Goal: Navigation & Orientation: Find specific page/section

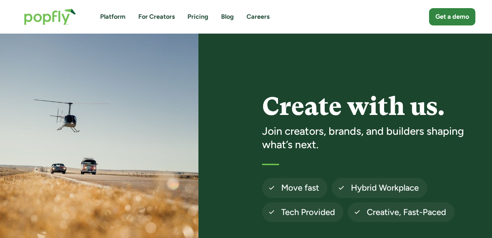
click at [116, 16] on link "Platform" at bounding box center [112, 16] width 25 height 9
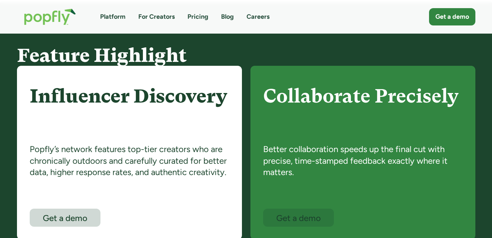
scroll to position [381, 0]
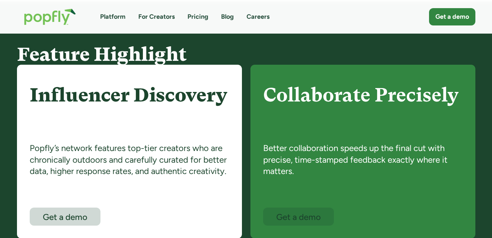
click at [112, 15] on link "Platform" at bounding box center [112, 16] width 25 height 9
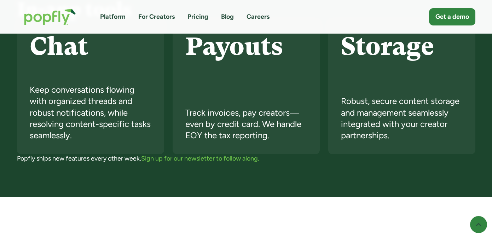
scroll to position [1713, 0]
